Goal: Information Seeking & Learning: Learn about a topic

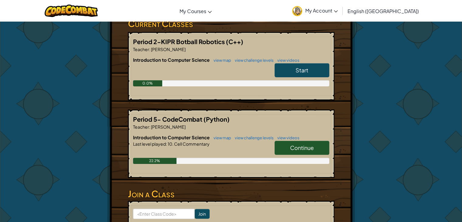
scroll to position [107, 0]
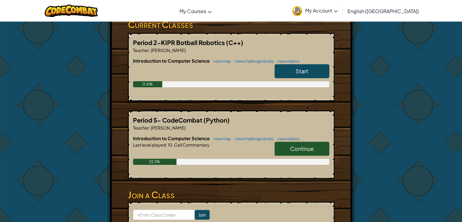
click at [291, 70] on link "Start" at bounding box center [302, 71] width 55 height 14
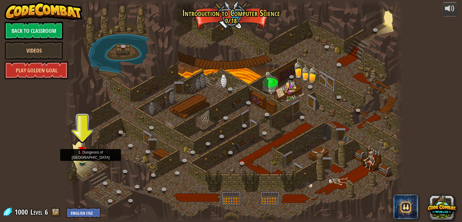
click at [83, 157] on img at bounding box center [82, 150] width 9 height 19
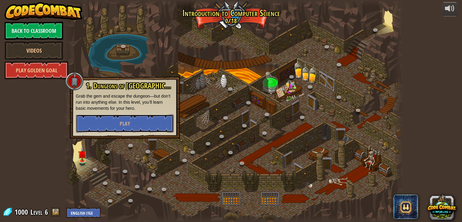
drag, startPoint x: 115, startPoint y: 118, endPoint x: 180, endPoint y: 97, distance: 68.0
click at [180, 97] on div "25. [PERSON_NAME] (Locked By Teacher) Escape the Kithgard dungeons, and don't l…" at bounding box center [233, 111] width 339 height 222
